Goal: Information Seeking & Learning: Learn about a topic

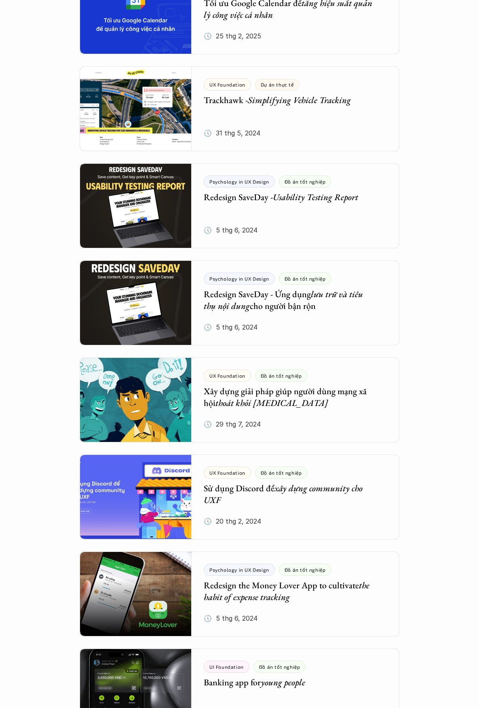
scroll to position [728, 0]
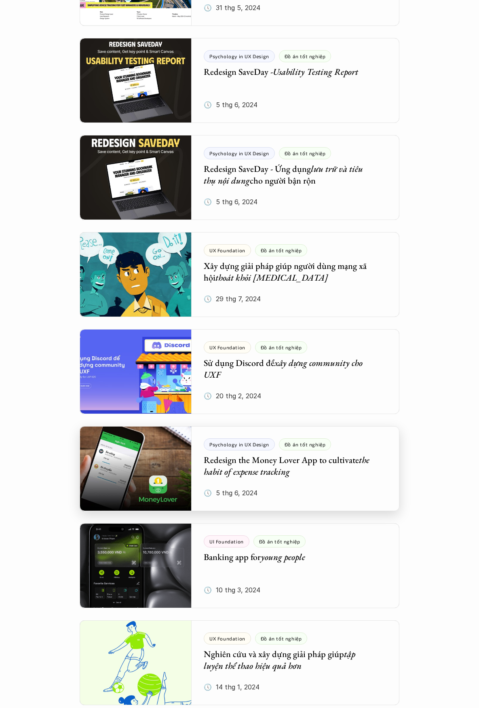
click at [130, 478] on div at bounding box center [239, 468] width 319 height 85
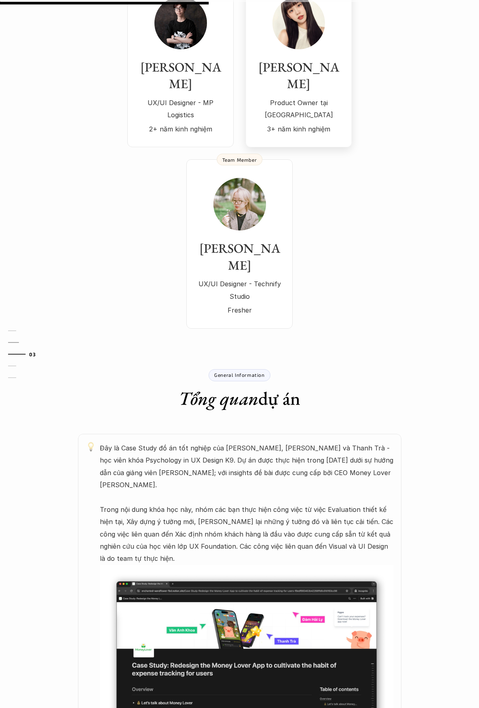
scroll to position [243, 0]
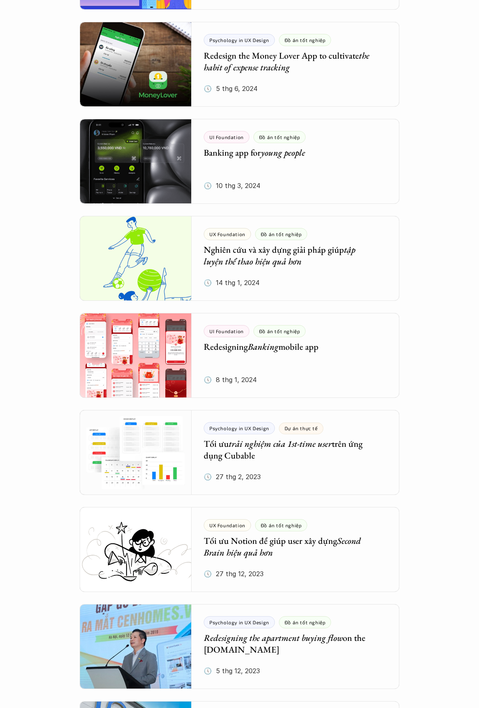
scroll to position [1213, 0]
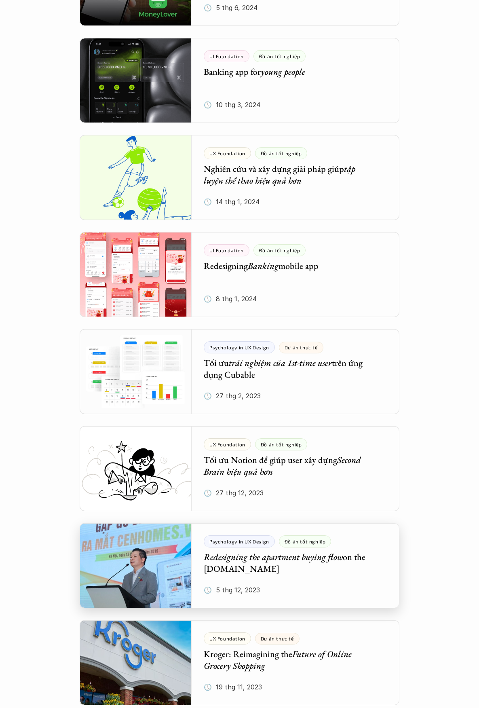
click at [323, 570] on div at bounding box center [239, 565] width 319 height 85
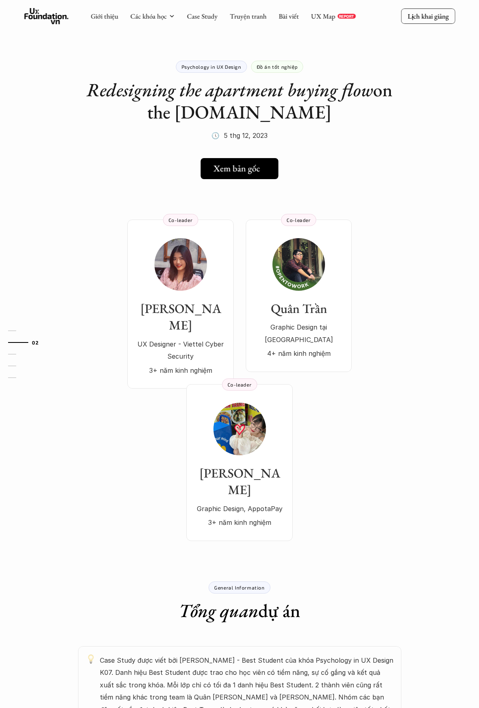
click at [228, 174] on h5 "Xem bản gốc" at bounding box center [236, 168] width 46 height 11
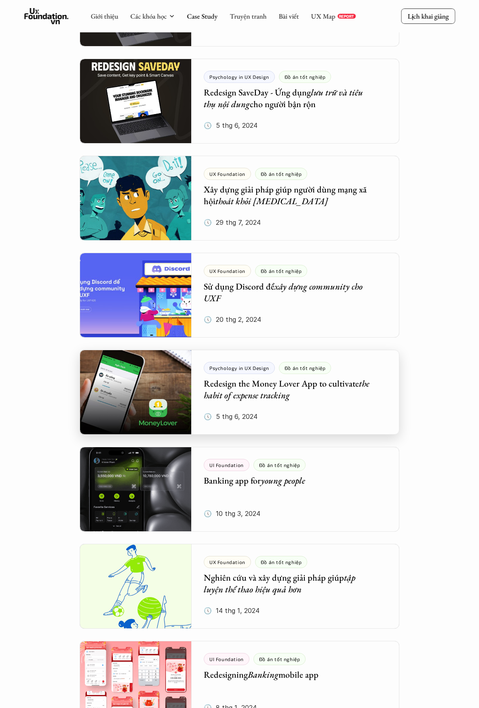
click at [235, 399] on div at bounding box center [239, 392] width 319 height 85
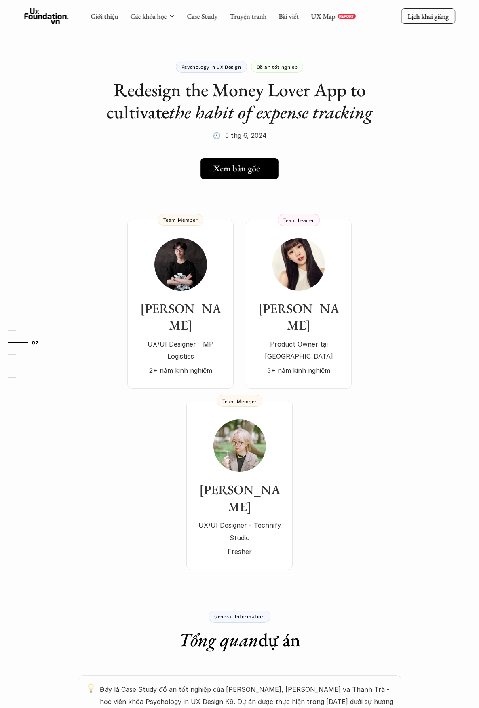
click at [228, 171] on h5 "Xem bản gốc" at bounding box center [236, 168] width 46 height 11
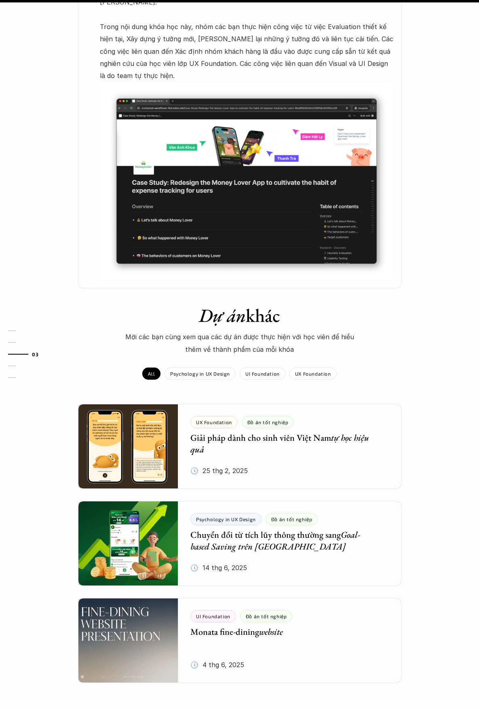
scroll to position [728, 0]
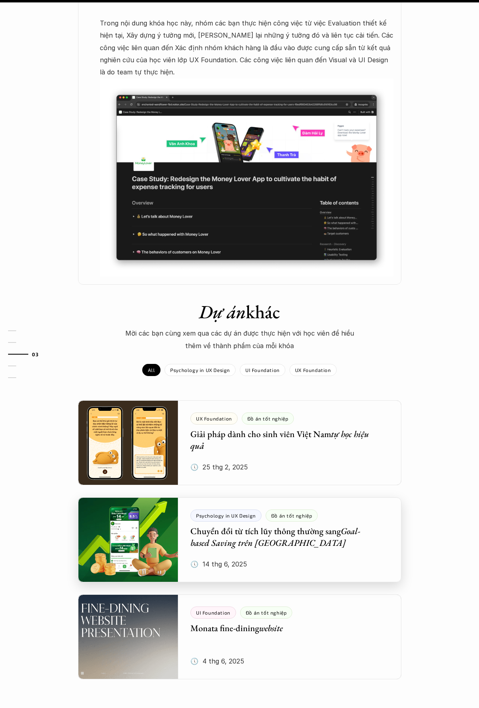
click at [121, 497] on div at bounding box center [239, 539] width 323 height 85
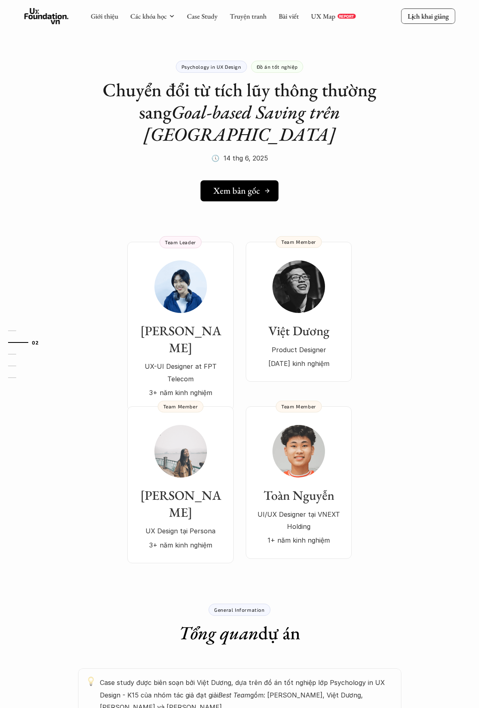
click at [246, 186] on h5 "Xem bản gốc" at bounding box center [236, 191] width 46 height 11
